Goal: Find specific page/section: Find specific page/section

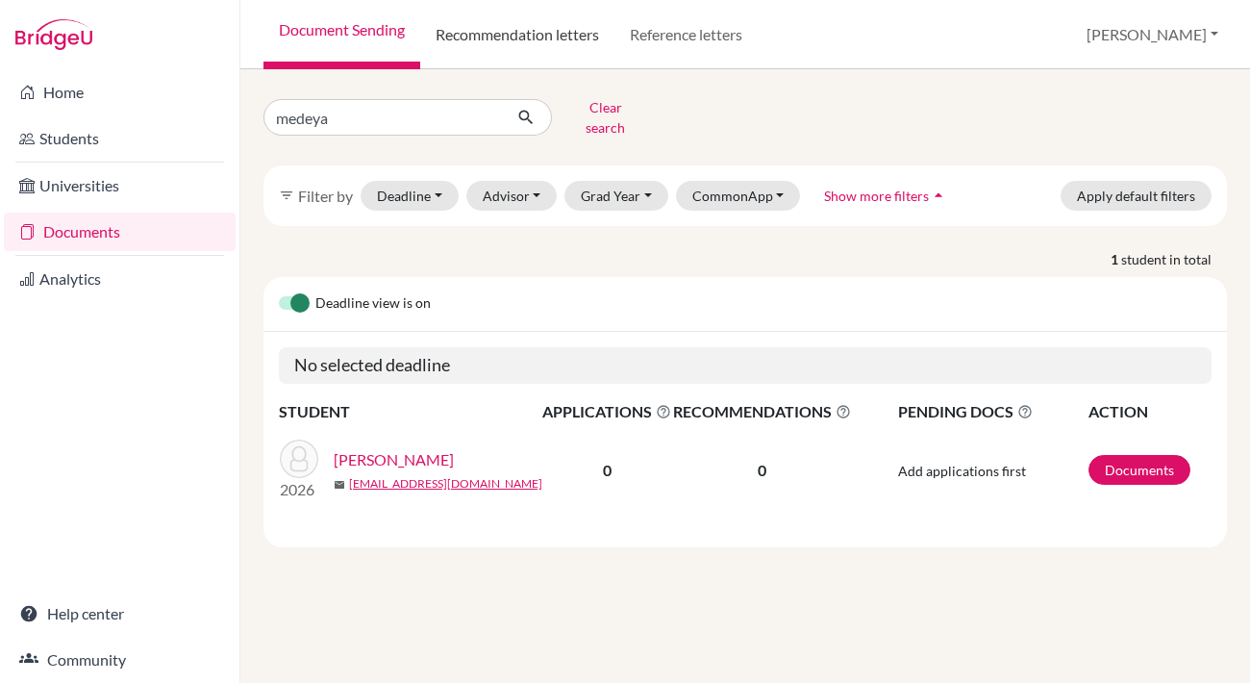
click at [498, 35] on link "Recommendation letters" at bounding box center [517, 34] width 194 height 69
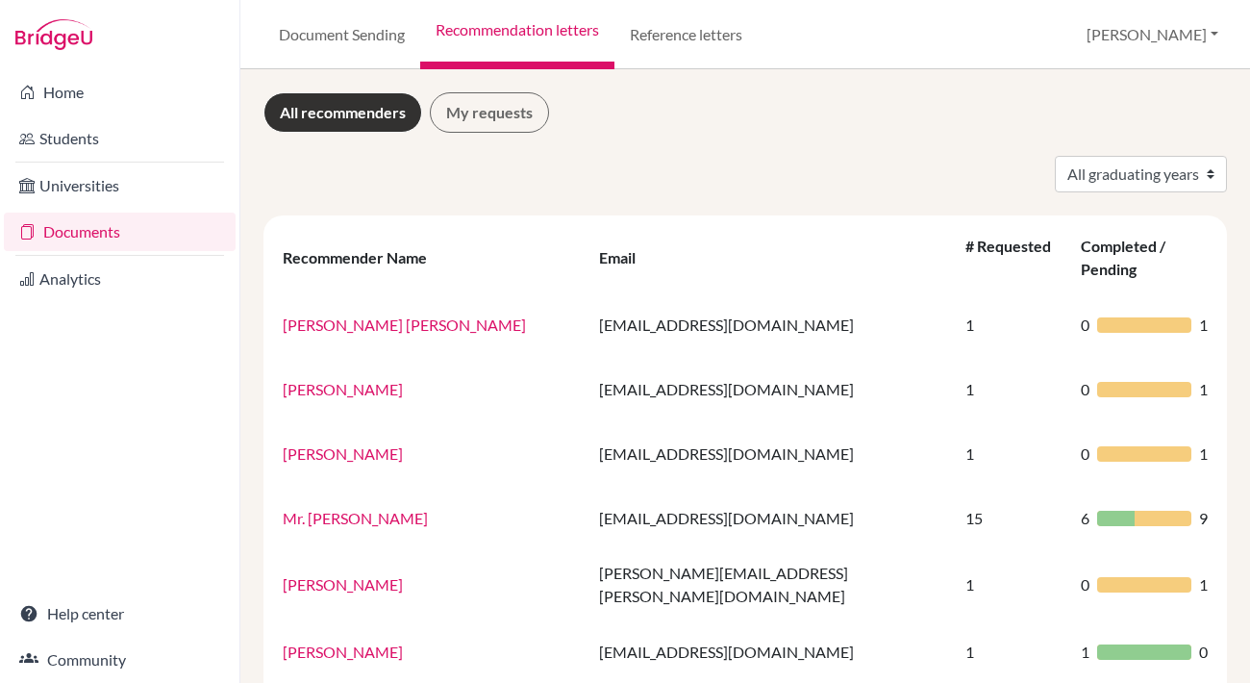
click at [76, 235] on link "Documents" at bounding box center [120, 232] width 232 height 38
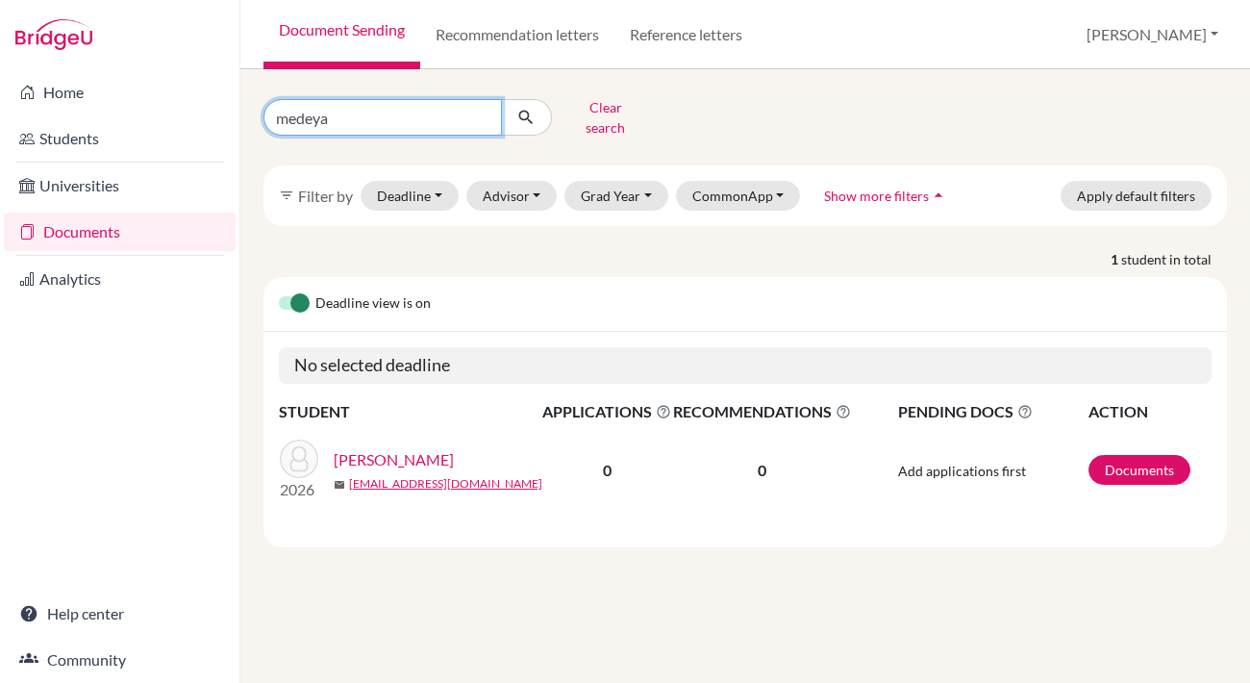
click at [480, 113] on input "medeya" at bounding box center [383, 117] width 239 height 37
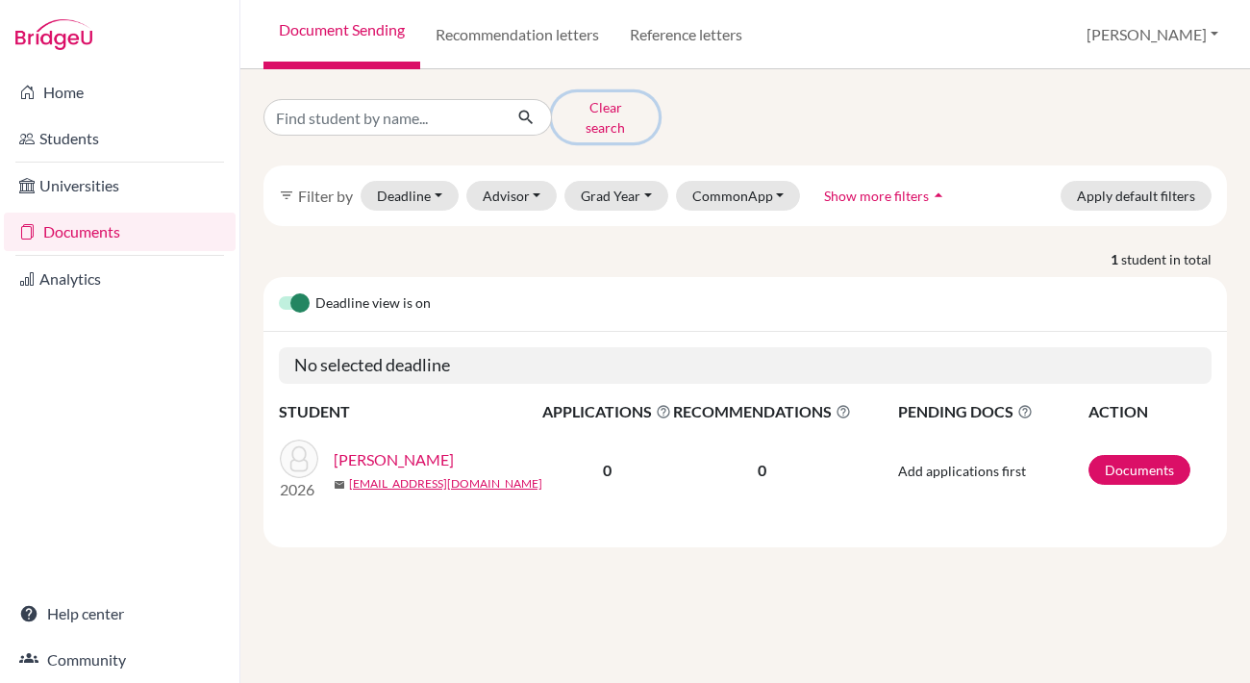
click at [599, 111] on button "Clear search" at bounding box center [605, 117] width 107 height 50
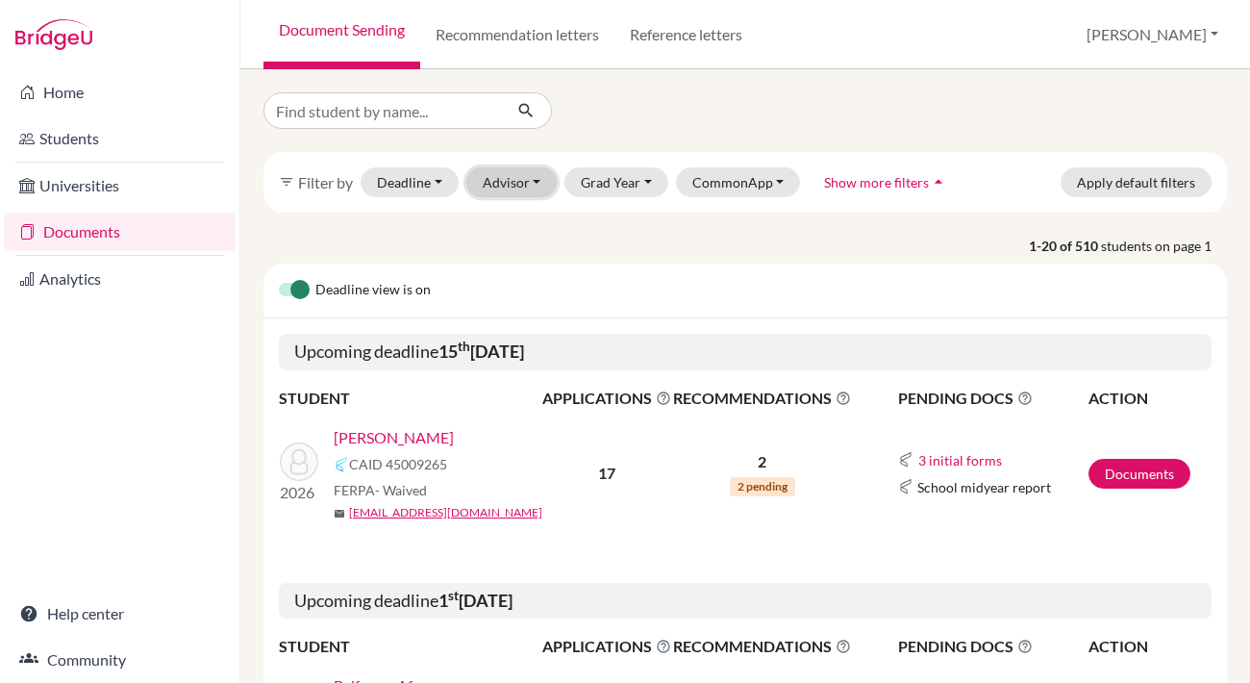
click at [509, 181] on button "Advisor" at bounding box center [511, 182] width 91 height 30
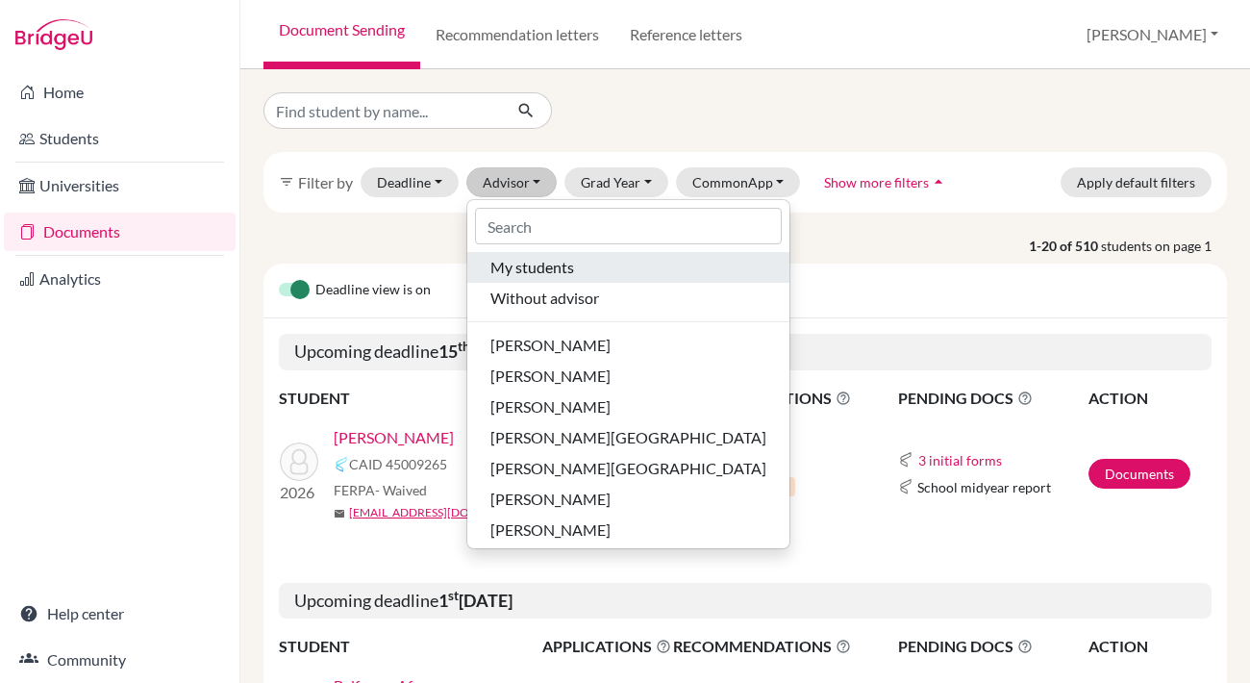
click at [532, 265] on span "My students" at bounding box center [532, 267] width 84 height 23
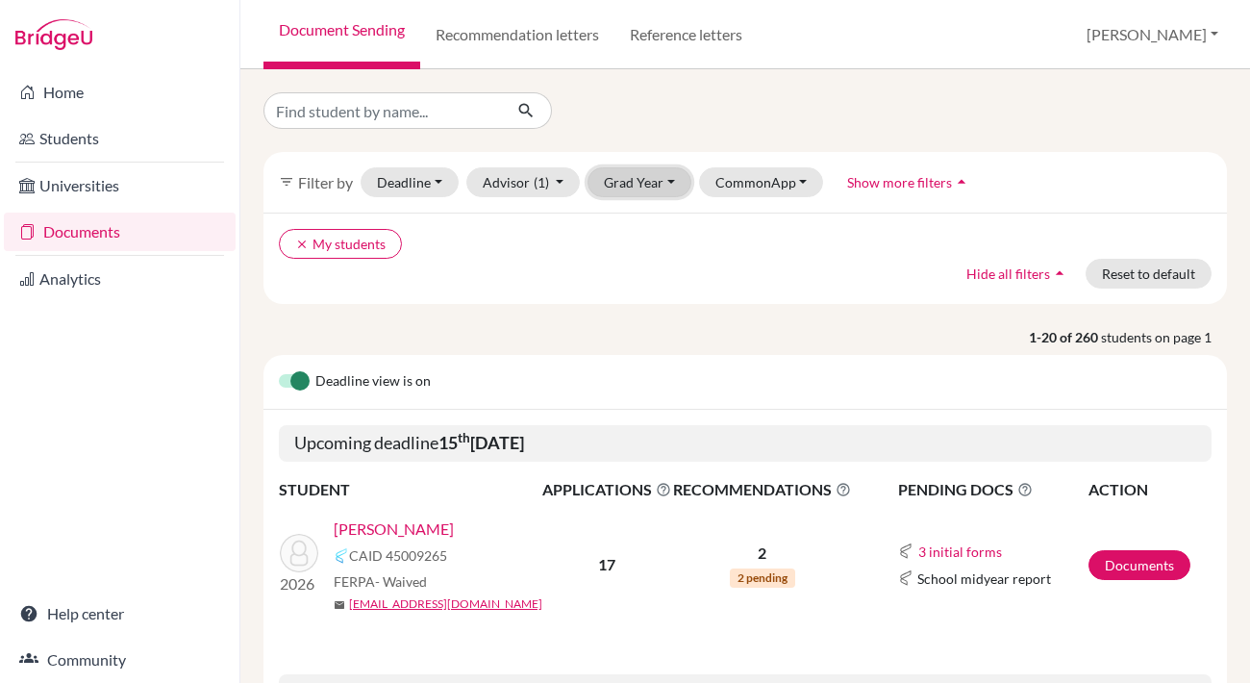
click at [644, 179] on button "Grad Year" at bounding box center [640, 182] width 104 height 30
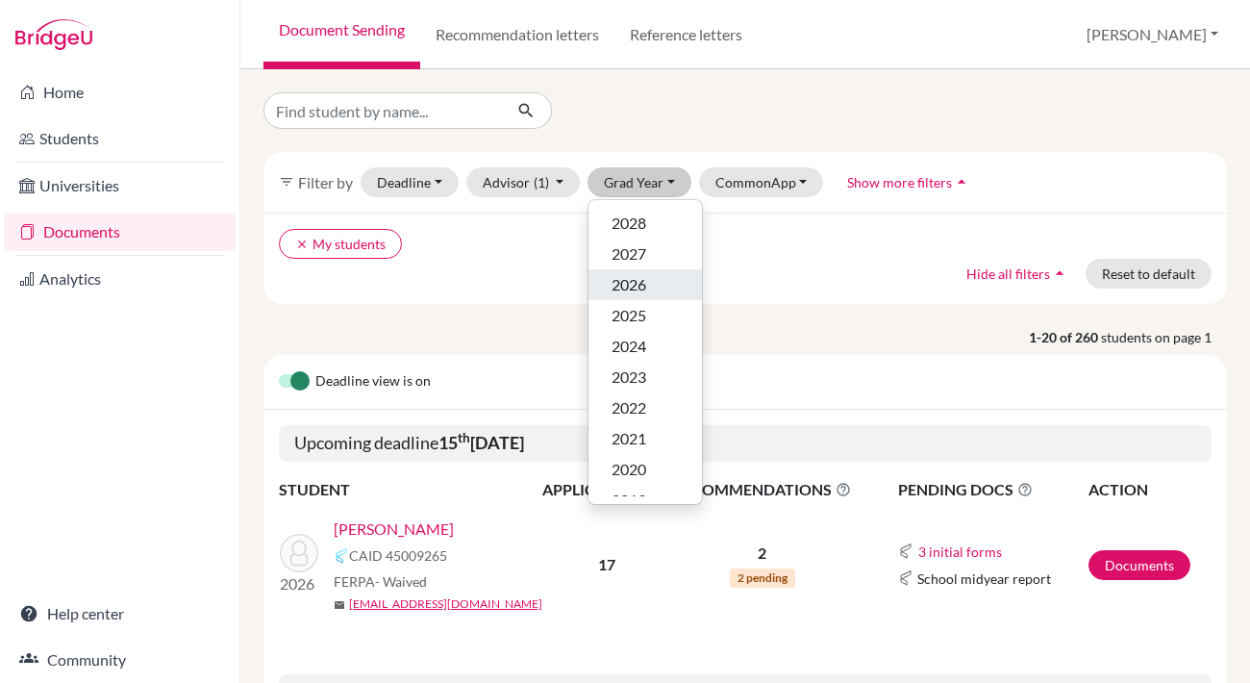
click at [642, 274] on span "2026" at bounding box center [629, 284] width 35 height 23
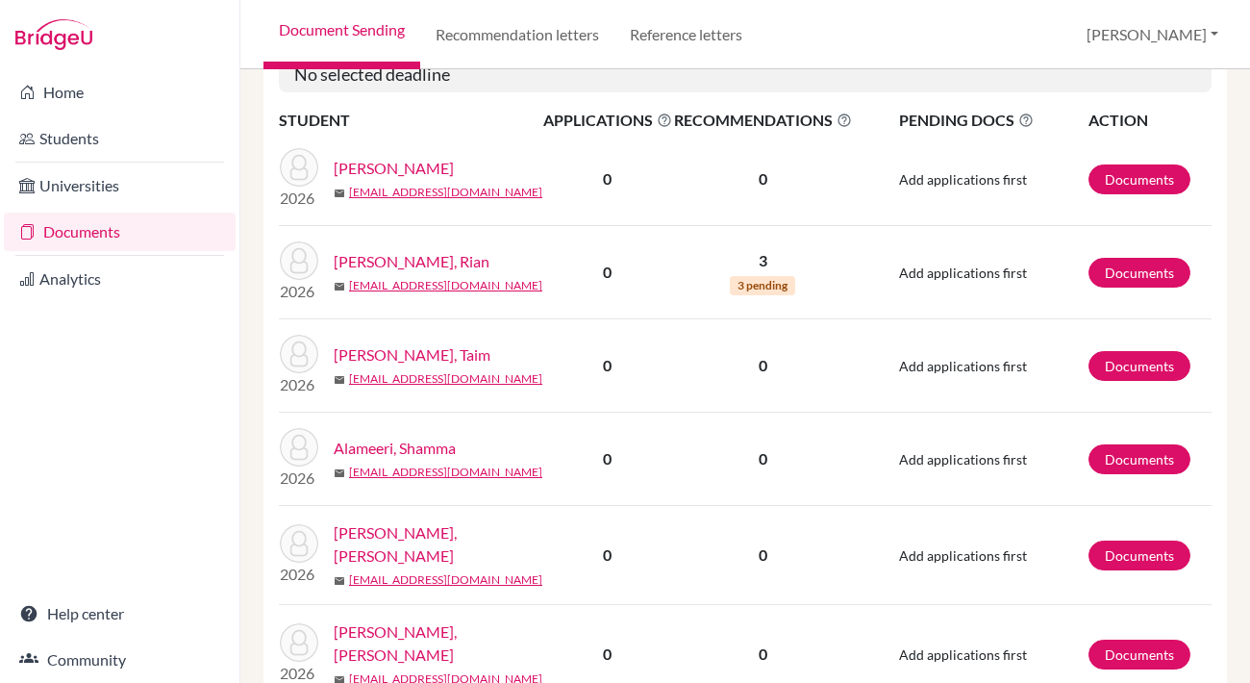
scroll to position [1115, 0]
